Goal: Find specific page/section: Locate a particular part of the current website

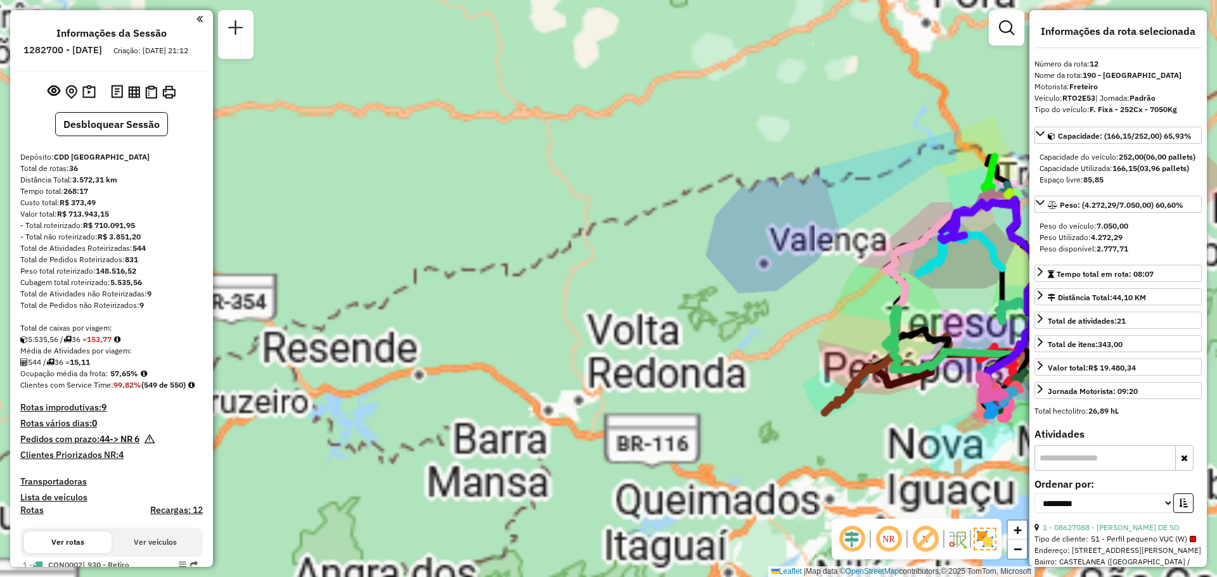
select select "**********"
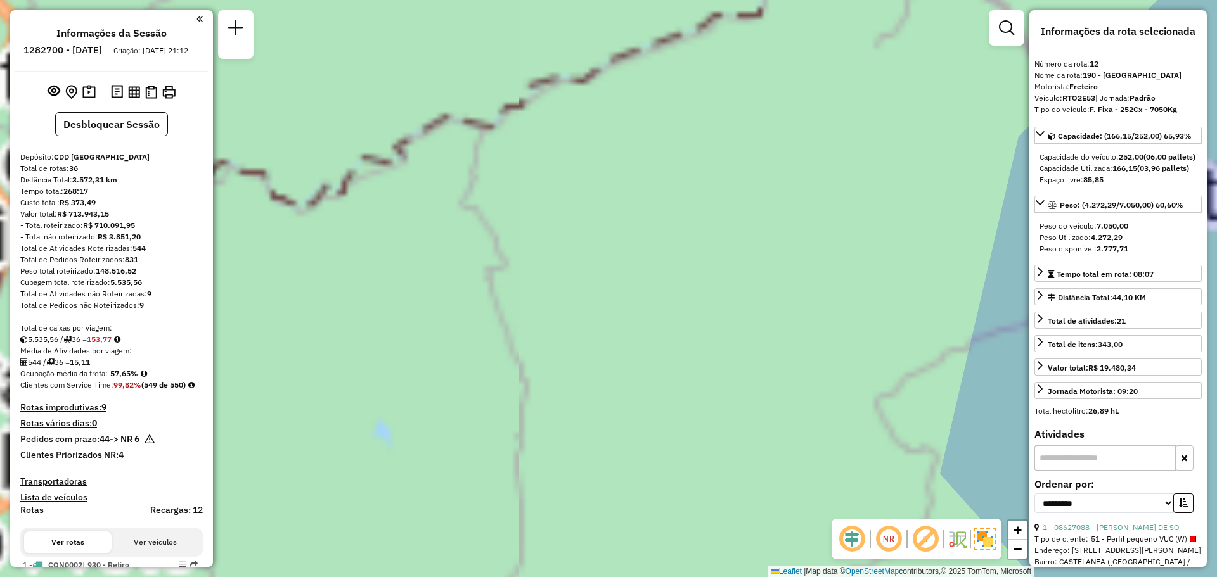
scroll to position [1303, 0]
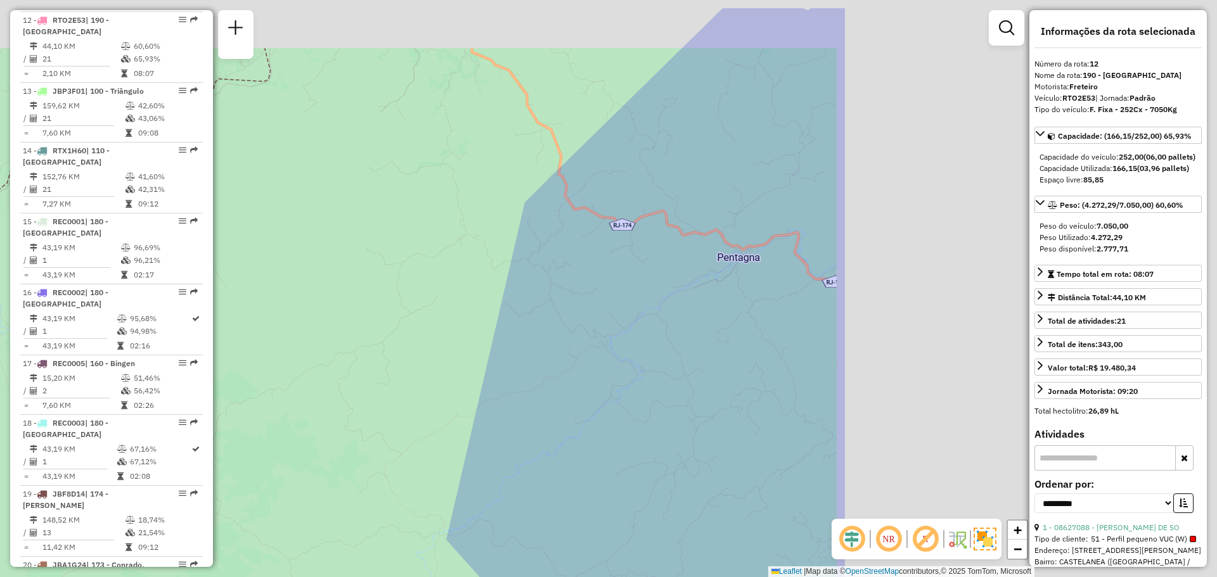
drag, startPoint x: 857, startPoint y: 312, endPoint x: 455, endPoint y: 418, distance: 416.0
click at [328, 375] on div "Janela de atendimento Grade de atendimento Capacidade Transportadoras Veículos …" at bounding box center [608, 288] width 1217 height 577
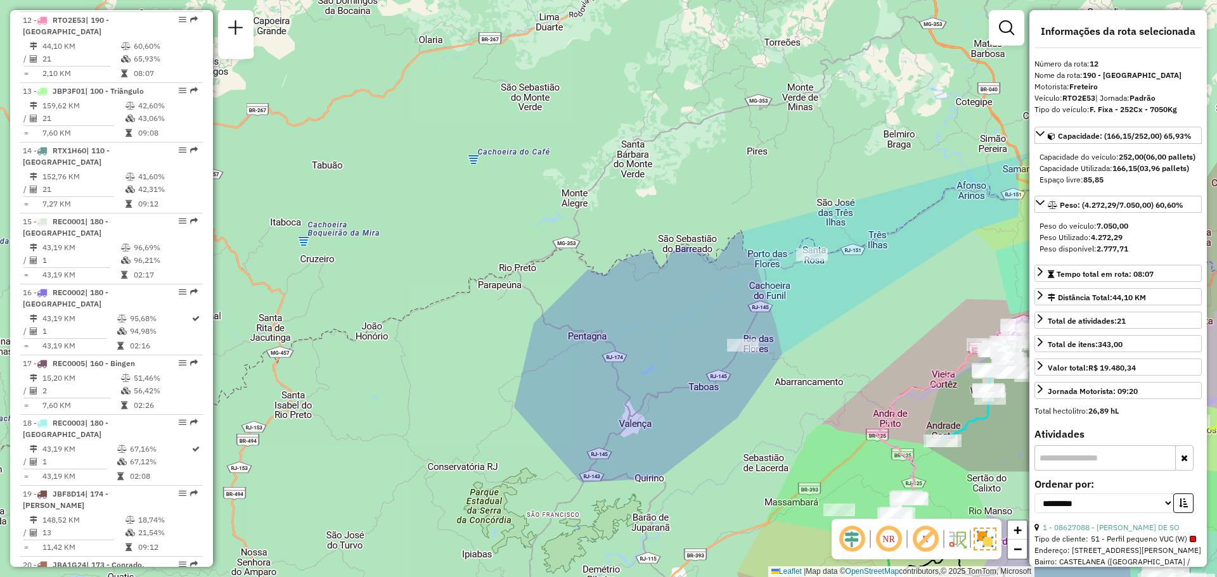
drag, startPoint x: 810, startPoint y: 340, endPoint x: 638, endPoint y: 357, distance: 172.6
click at [632, 354] on div "Janela de atendimento Grade de atendimento Capacidade Transportadoras Veículos …" at bounding box center [608, 288] width 1217 height 577
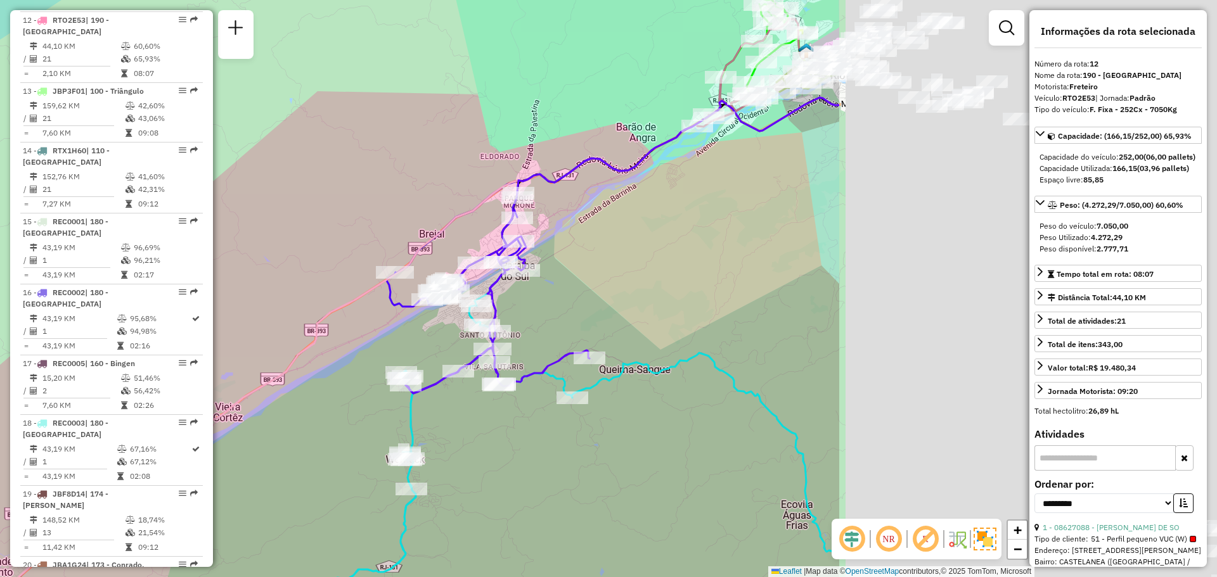
drag, startPoint x: 855, startPoint y: 395, endPoint x: 355, endPoint y: 388, distance: 500.0
click at [355, 388] on div "Janela de atendimento Grade de atendimento Capacidade Transportadoras Veículos …" at bounding box center [608, 288] width 1217 height 577
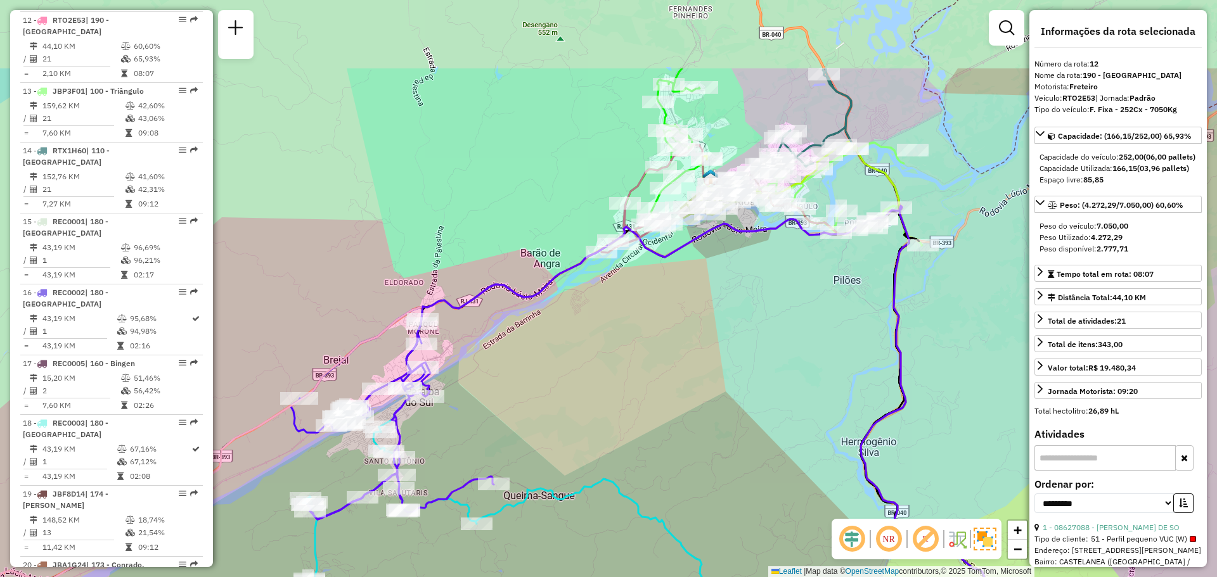
drag, startPoint x: 646, startPoint y: 276, endPoint x: 465, endPoint y: 469, distance: 264.5
click at [465, 469] on div "Janela de atendimento Grade de atendimento Capacidade Transportadoras Veículos …" at bounding box center [608, 288] width 1217 height 577
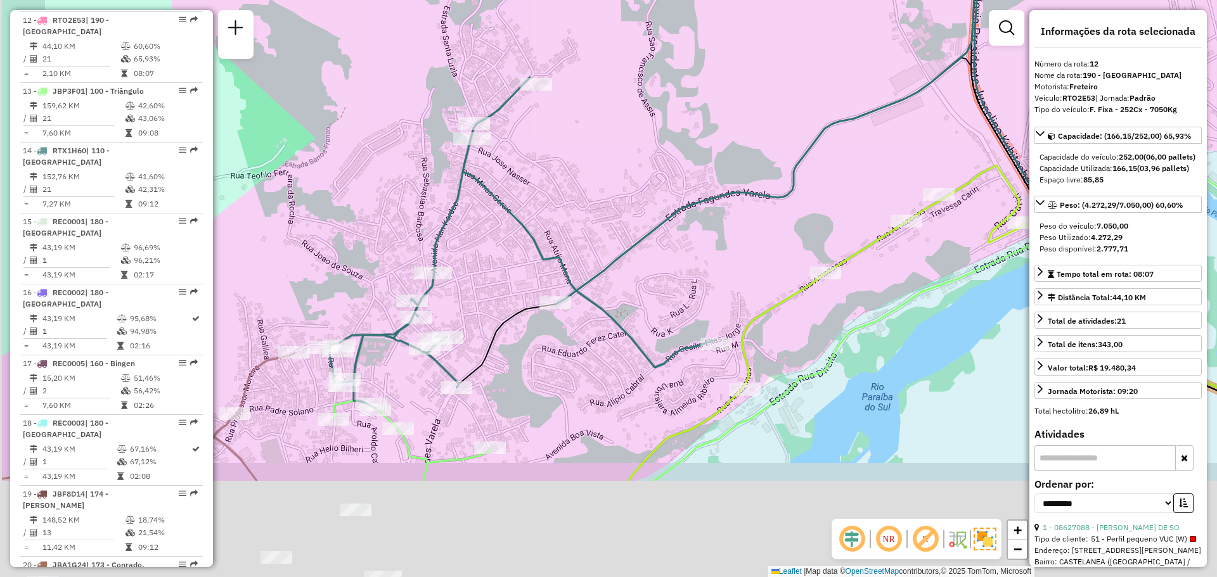
drag, startPoint x: 470, startPoint y: 382, endPoint x: 663, endPoint y: 143, distance: 307.3
click at [664, 141] on div "Janela de atendimento Grade de atendimento Capacidade Transportadoras Veículos …" at bounding box center [608, 288] width 1217 height 577
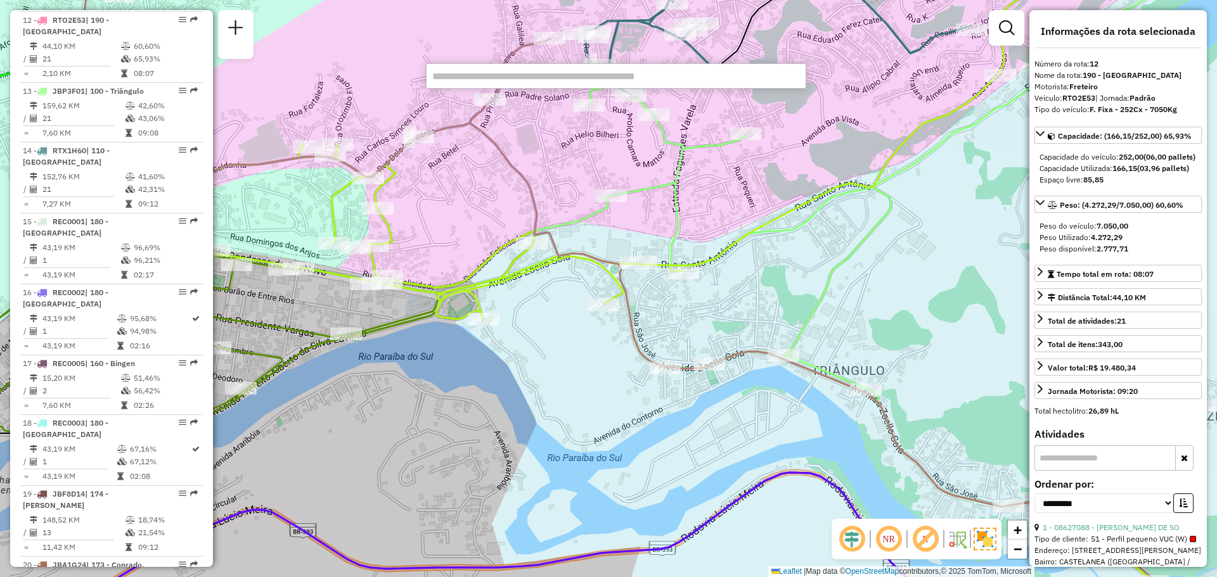
paste input "*****"
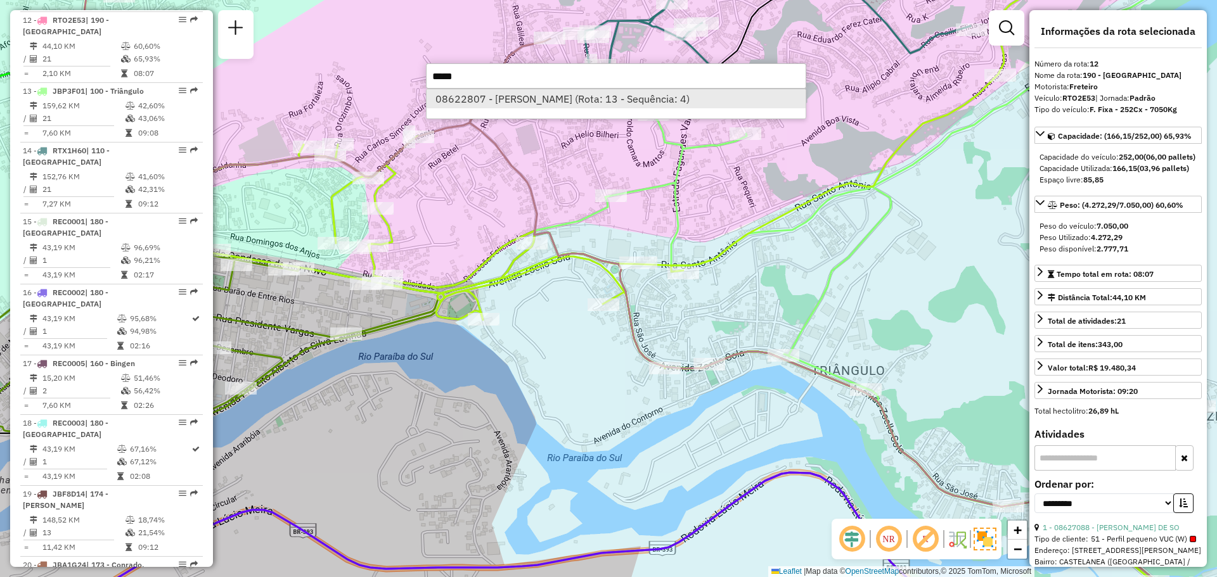
type input "*****"
click at [696, 101] on li "08622807 - JEFERSON TAVARES DA (Rota: 13 - Sequência: 4)" at bounding box center [615, 98] width 379 height 19
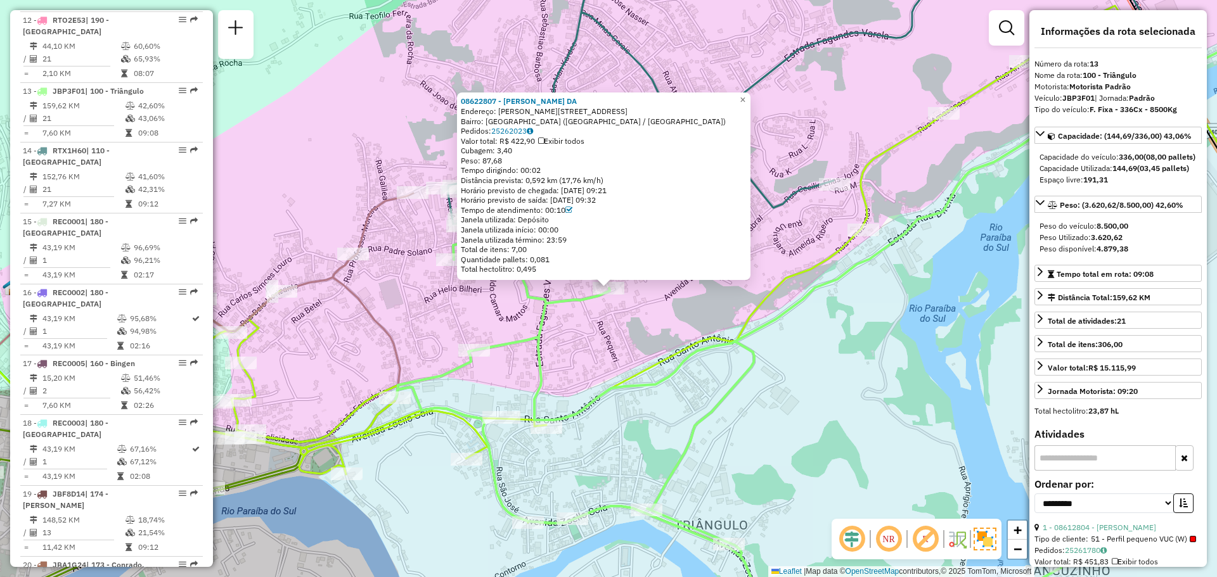
scroll to position [1376, 0]
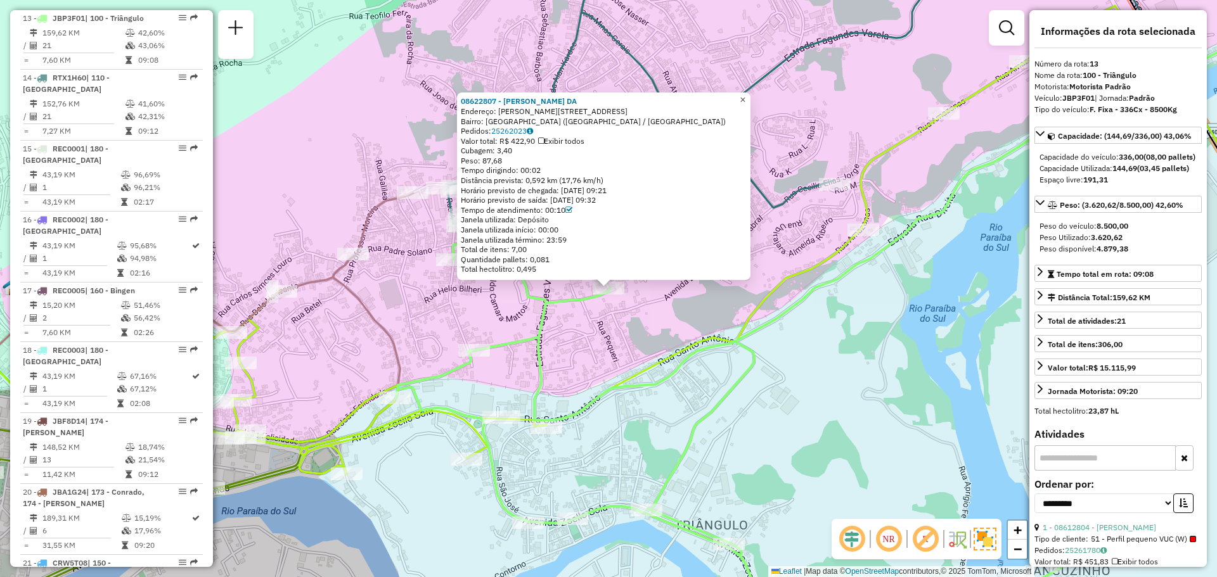
click at [745, 94] on span "×" at bounding box center [742, 99] width 6 height 11
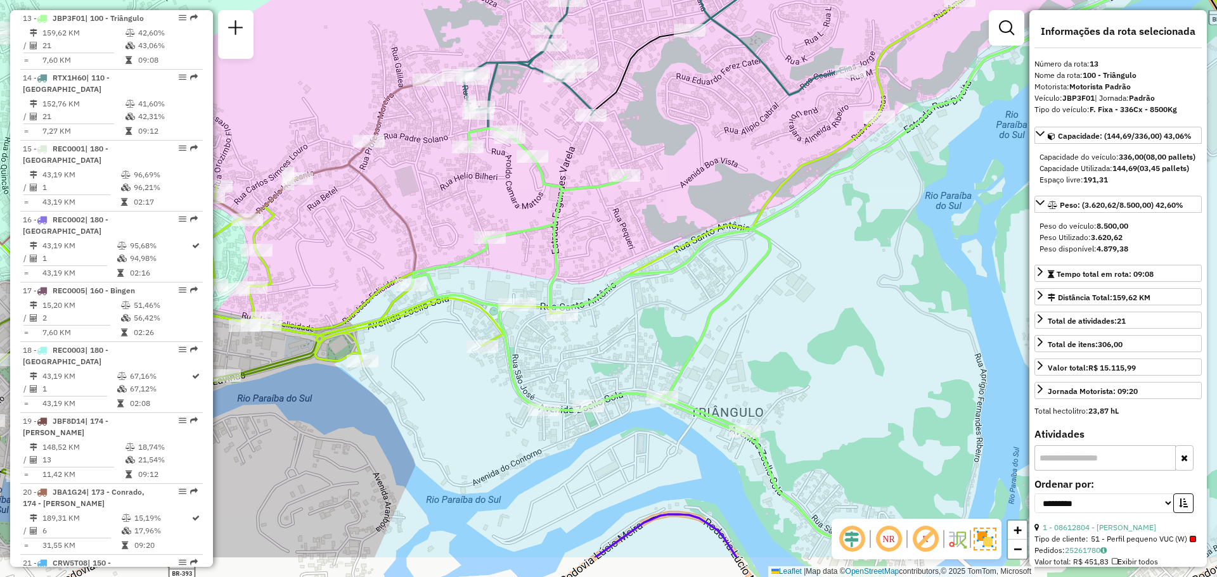
drag, startPoint x: 708, startPoint y: 285, endPoint x: 678, endPoint y: 208, distance: 82.8
click at [678, 208] on div "Janela de atendimento Grade de atendimento Capacidade Transportadoras Veículos …" at bounding box center [608, 288] width 1217 height 577
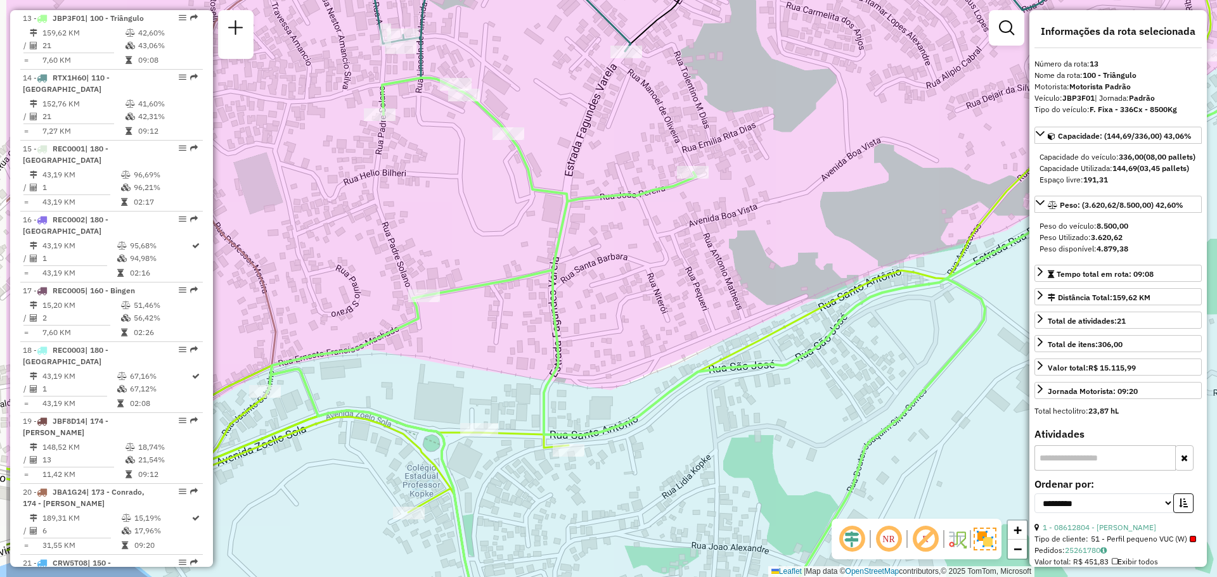
drag, startPoint x: 686, startPoint y: 218, endPoint x: 859, endPoint y: 278, distance: 182.9
click at [859, 278] on div "Janela de atendimento Grade de atendimento Capacidade Transportadoras Veículos …" at bounding box center [608, 288] width 1217 height 577
